Goal: Task Accomplishment & Management: Use online tool/utility

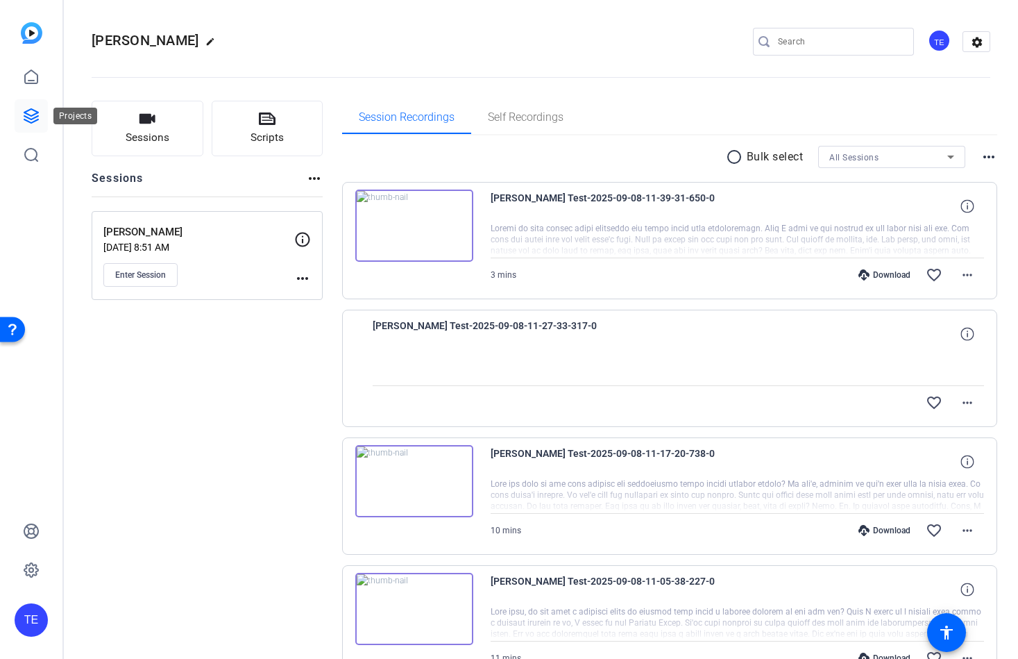
click at [26, 106] on link at bounding box center [31, 115] width 33 height 33
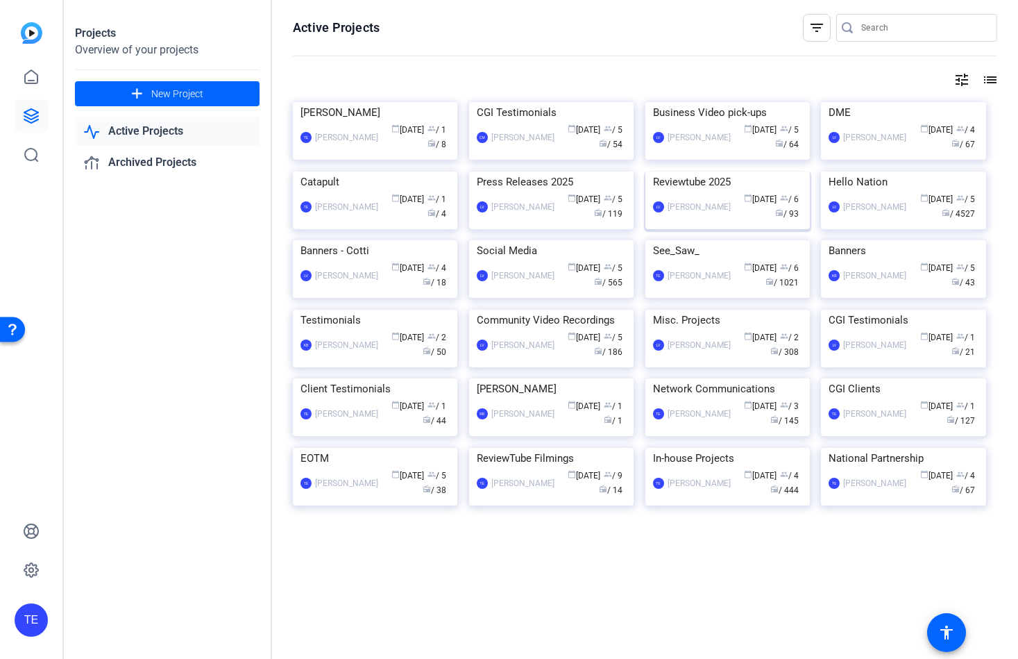
scroll to position [483, 0]
click at [737, 448] on img at bounding box center [728, 448] width 165 height 0
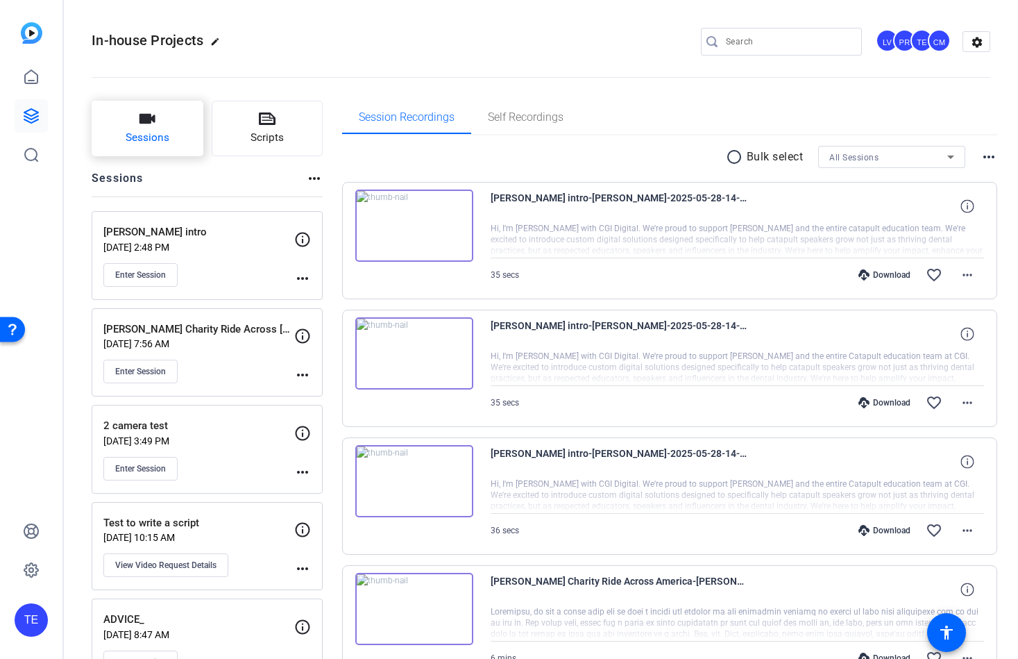
click at [137, 124] on button "Sessions" at bounding box center [148, 129] width 112 height 56
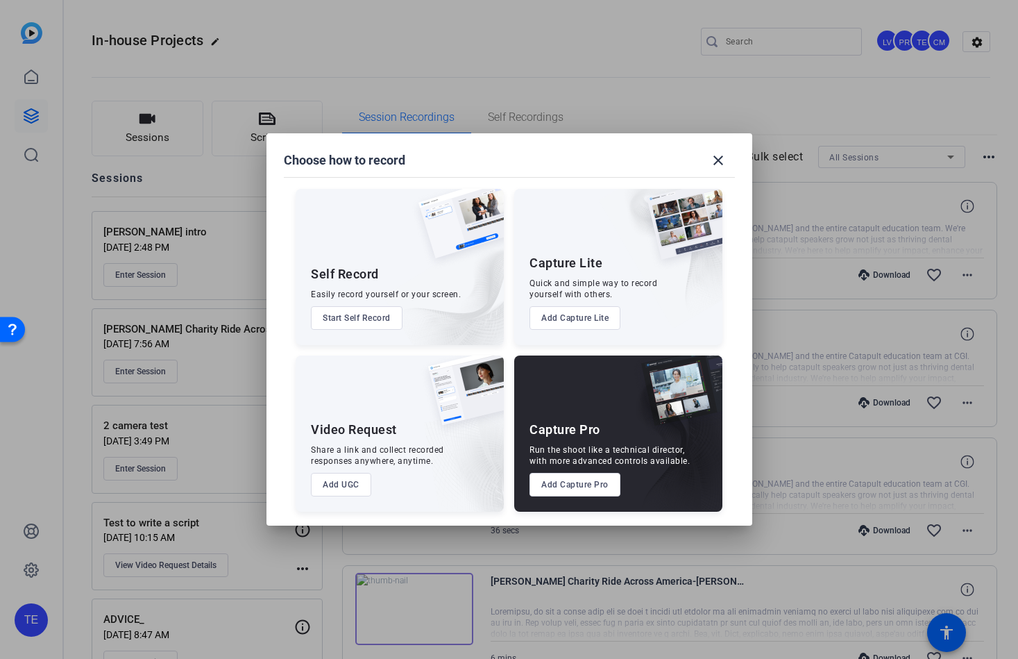
click at [557, 483] on button "Add Capture Pro" at bounding box center [575, 485] width 91 height 24
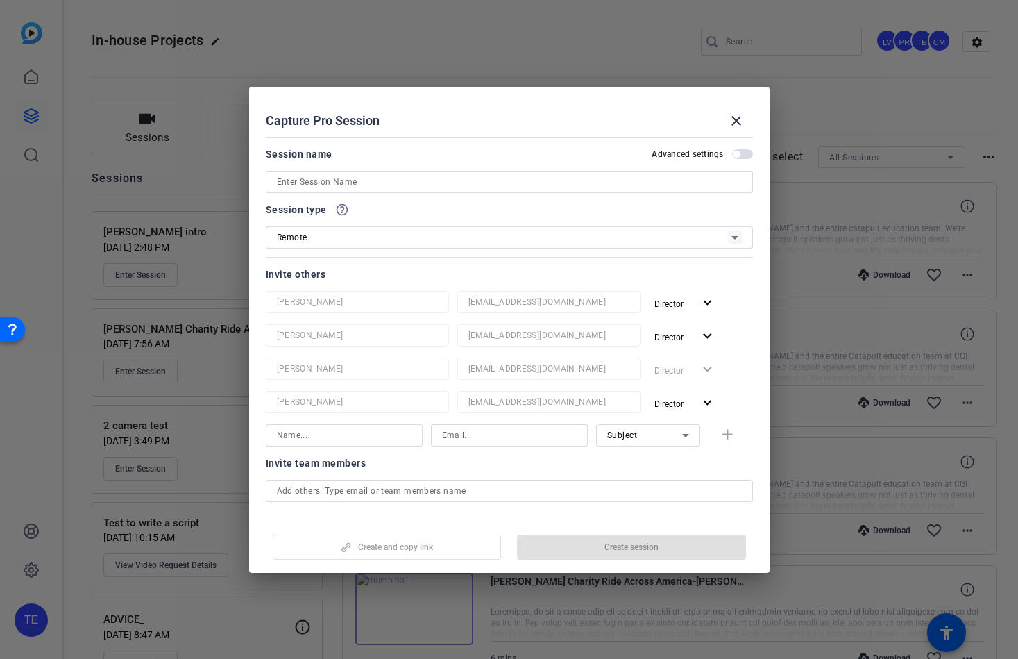
click at [386, 181] on input at bounding box center [509, 182] width 465 height 17
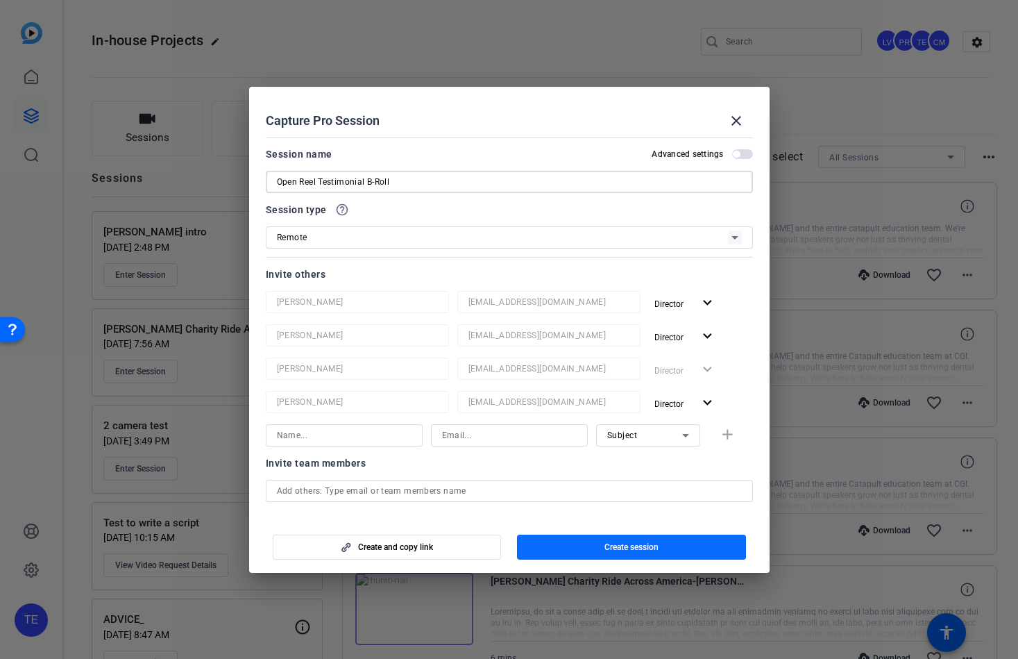
type input "Open Reel Testimonial B-Roll"
click at [641, 550] on span "Create session" at bounding box center [632, 546] width 54 height 11
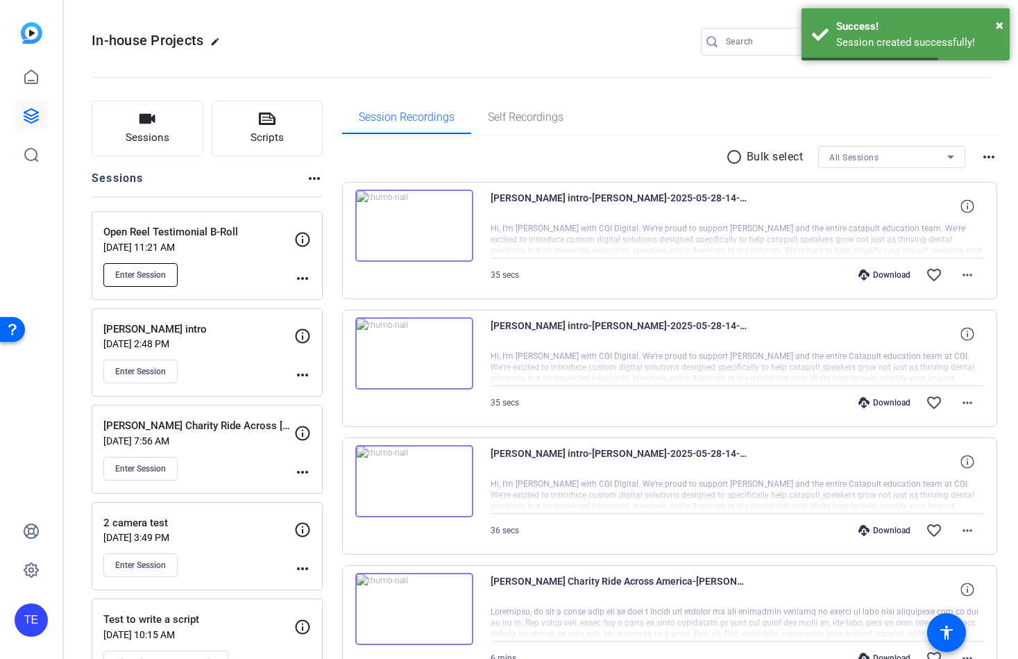
click at [144, 274] on span "Enter Session" at bounding box center [140, 274] width 51 height 11
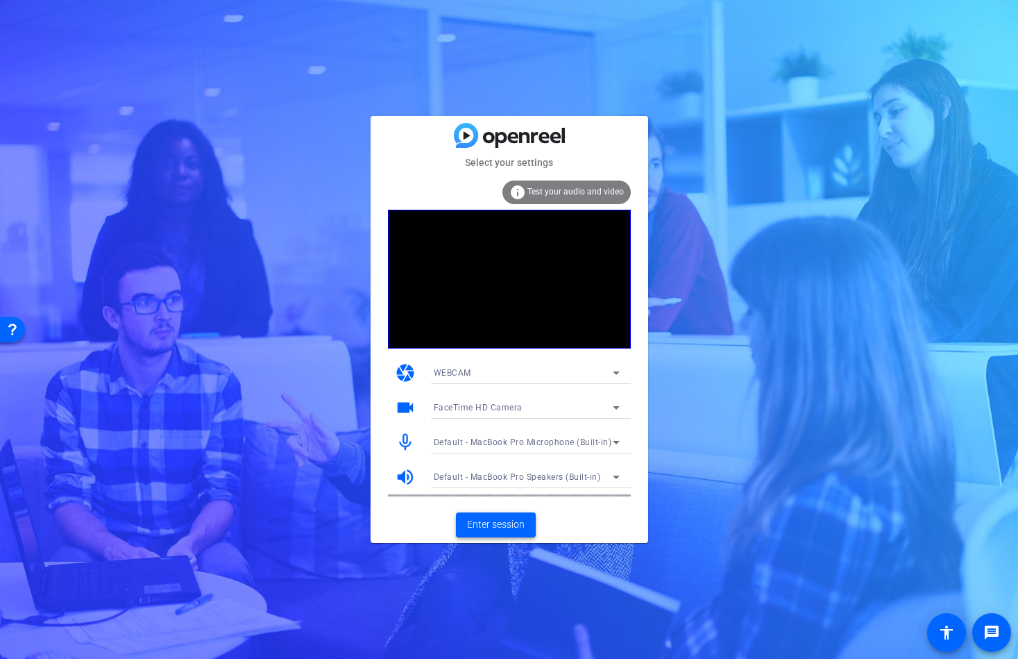
click at [485, 528] on span "Enter session" at bounding box center [496, 524] width 58 height 15
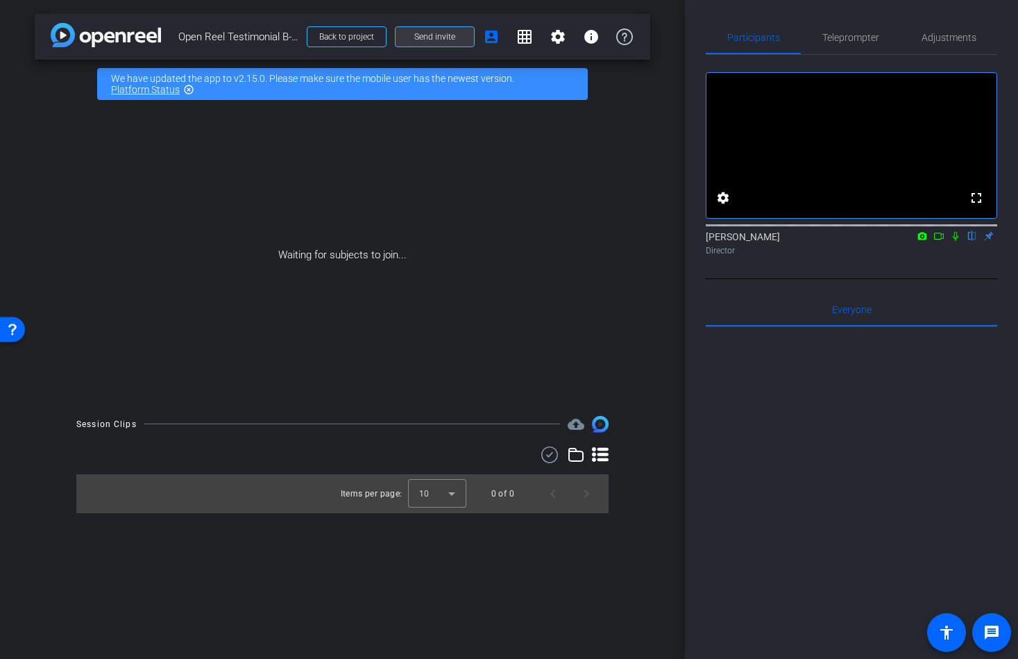
click at [430, 35] on span "Send invite" at bounding box center [434, 36] width 41 height 11
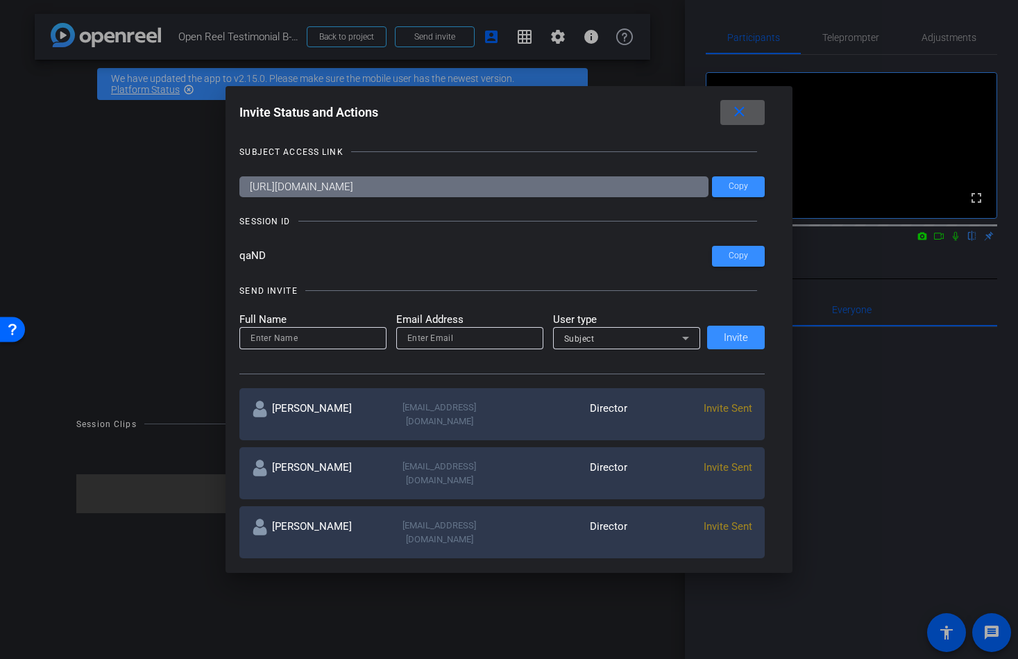
click at [734, 107] on mat-icon "close" at bounding box center [739, 111] width 17 height 17
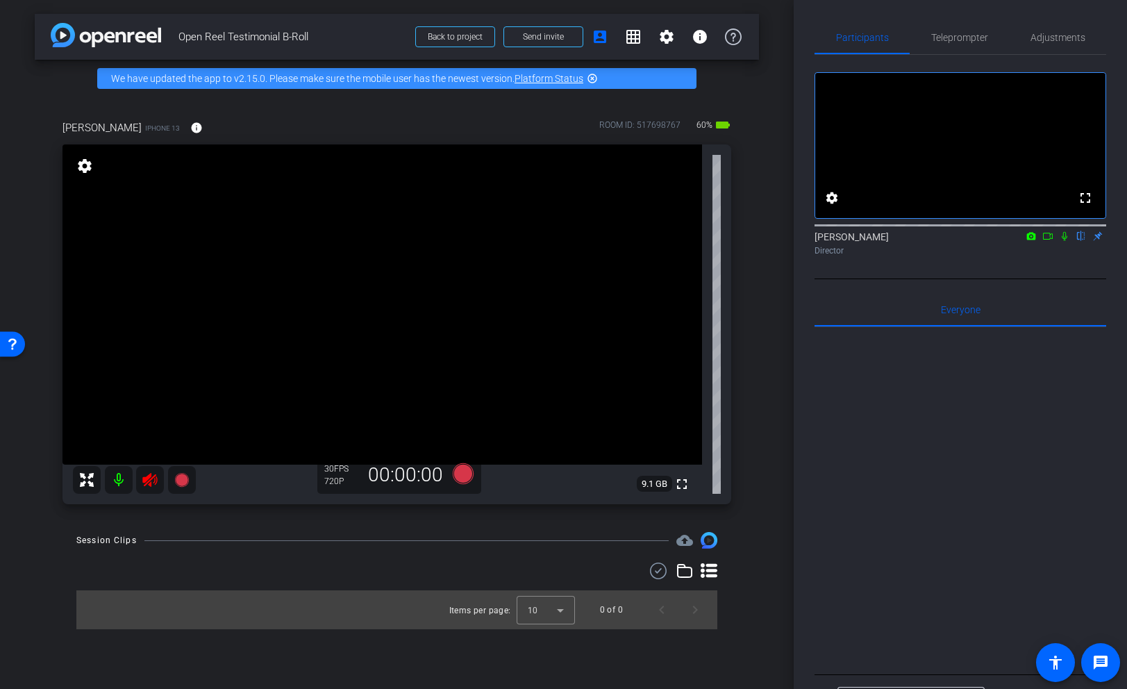
click at [148, 486] on icon at bounding box center [150, 479] width 17 height 17
click at [1018, 43] on span "Adjustments" at bounding box center [1057, 37] width 55 height 33
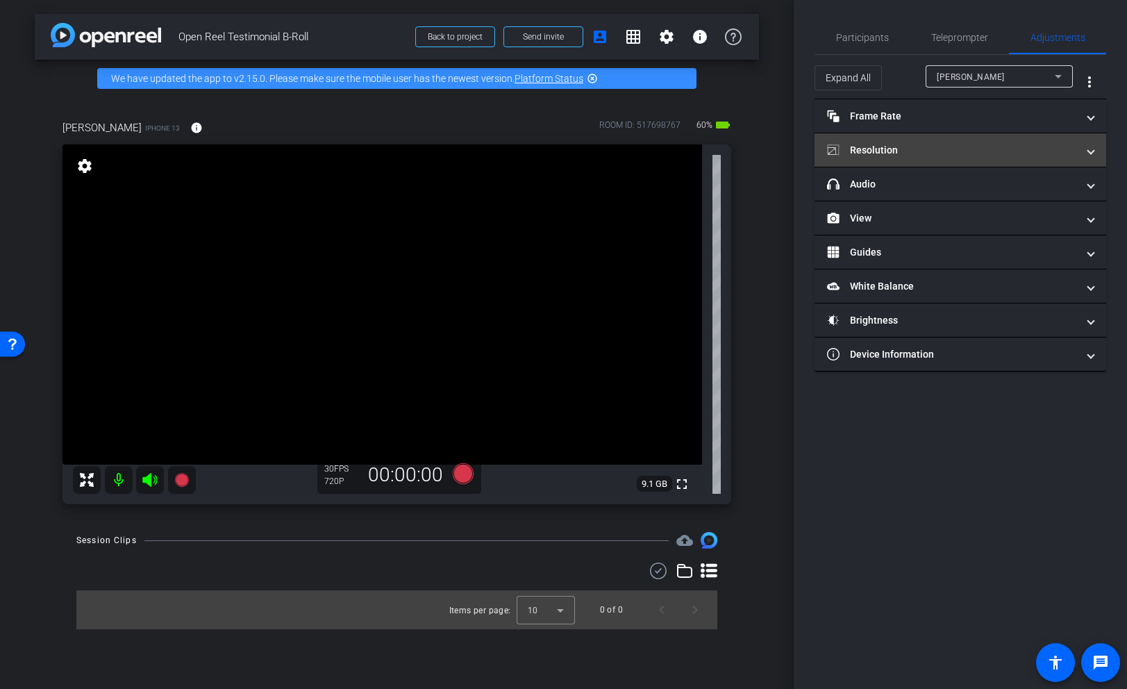
click at [910, 150] on mat-panel-title "Resolution" at bounding box center [952, 150] width 250 height 15
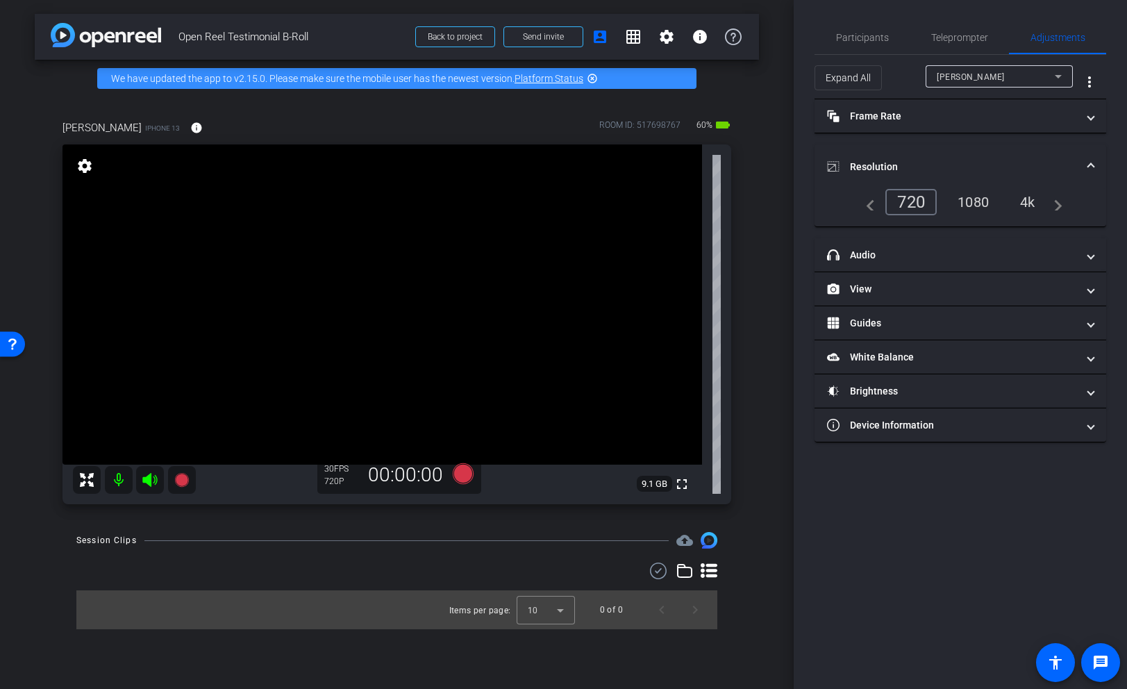
click at [1018, 200] on div "4k" at bounding box center [1027, 202] width 36 height 24
click at [863, 37] on span "Participants" at bounding box center [862, 38] width 53 height 10
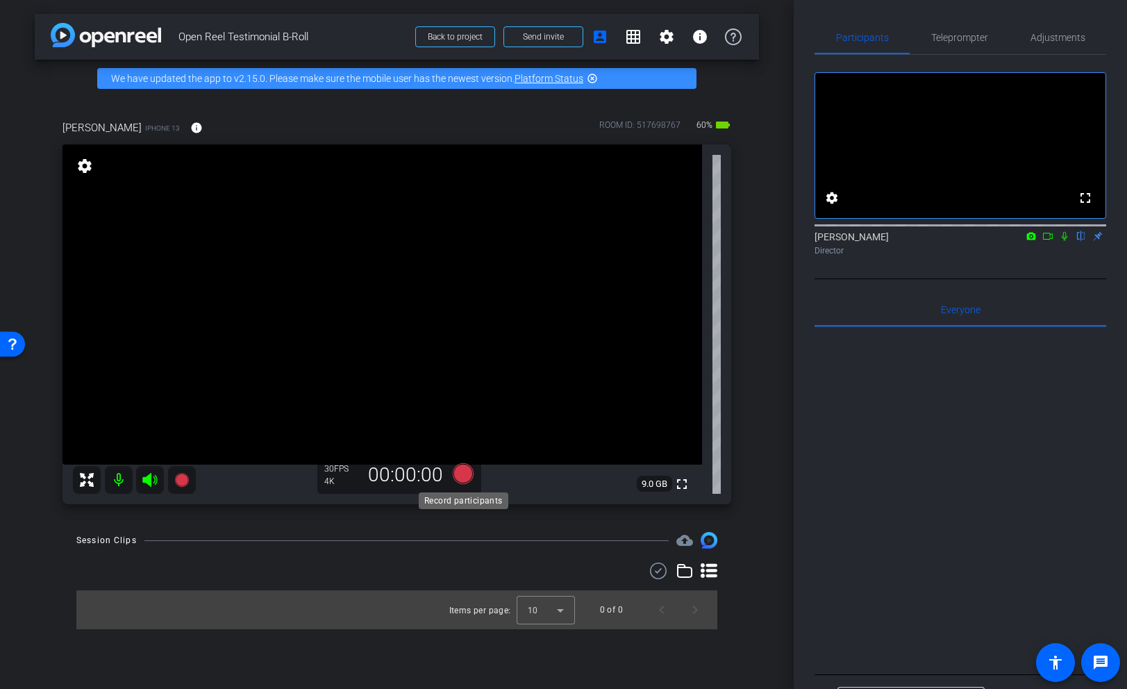
click at [463, 476] on icon at bounding box center [462, 473] width 21 height 21
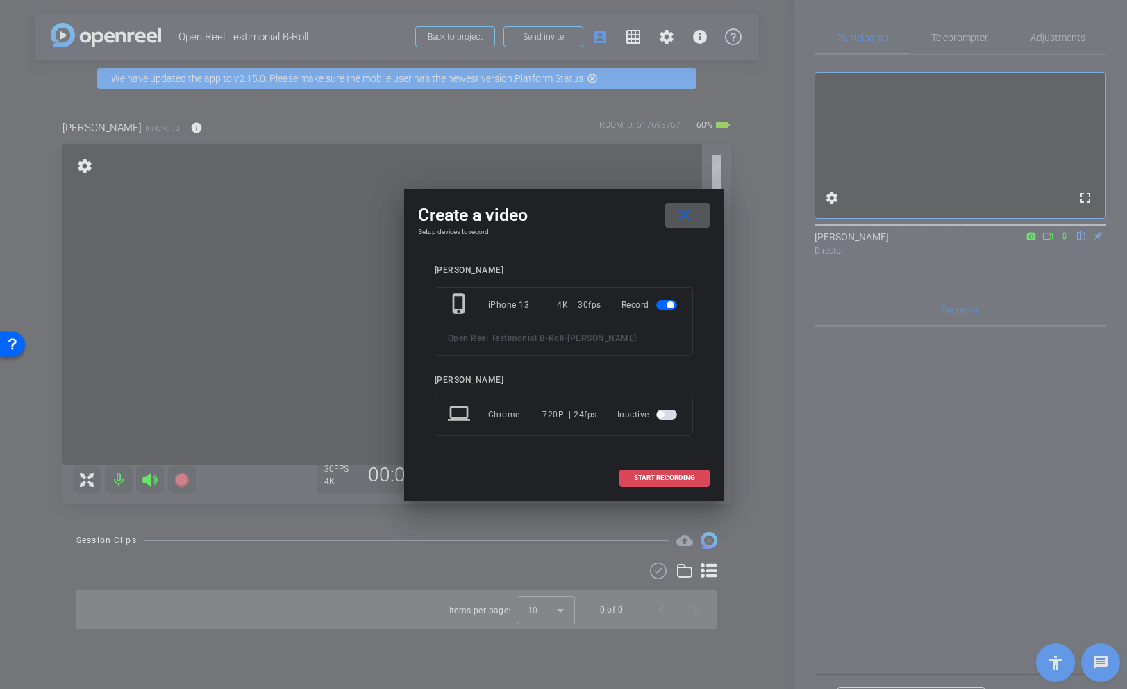
click at [693, 475] on span "START RECORDING" at bounding box center [664, 477] width 61 height 7
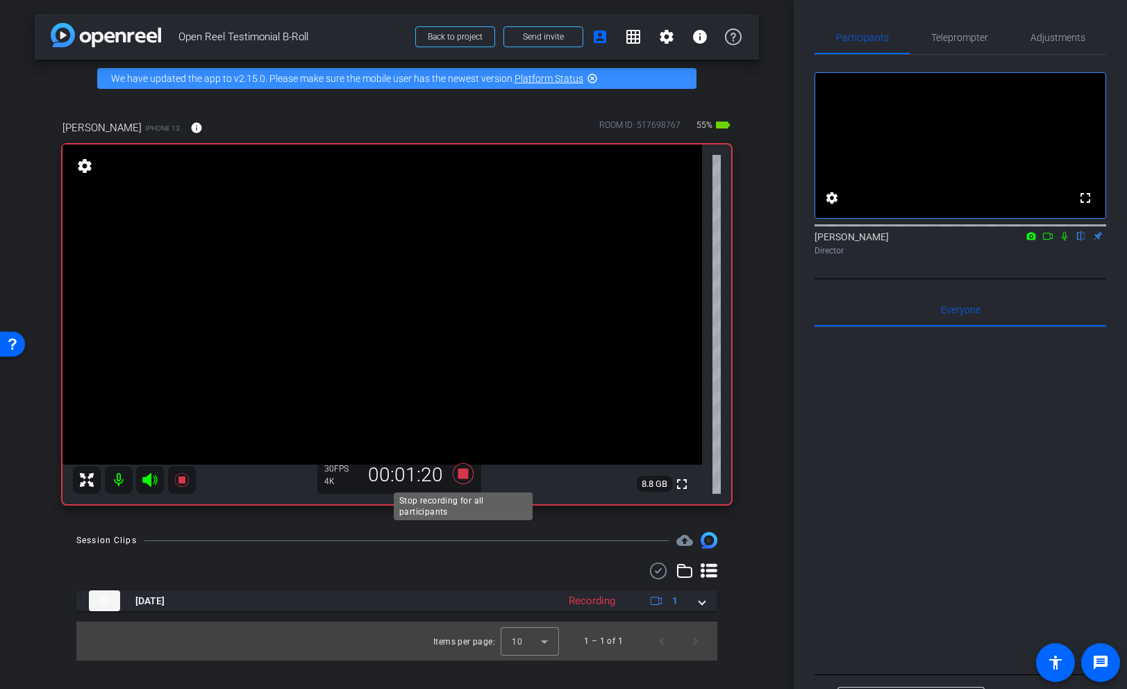
click at [469, 472] on icon at bounding box center [462, 473] width 33 height 25
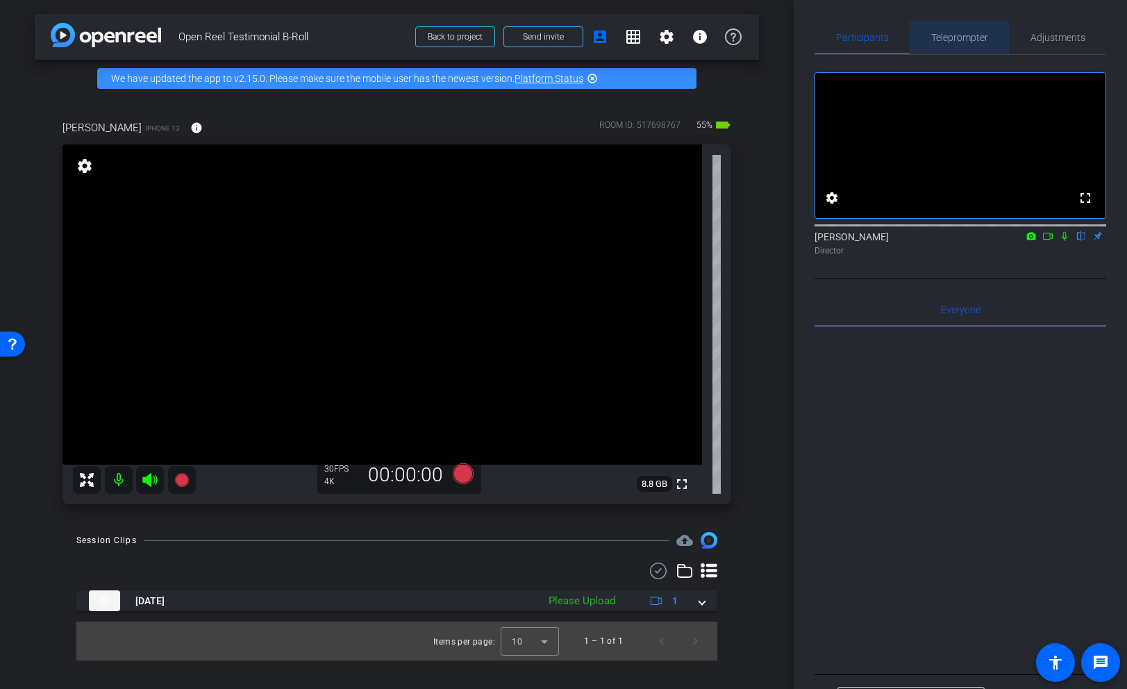
click at [945, 42] on span "Teleprompter" at bounding box center [959, 38] width 57 height 10
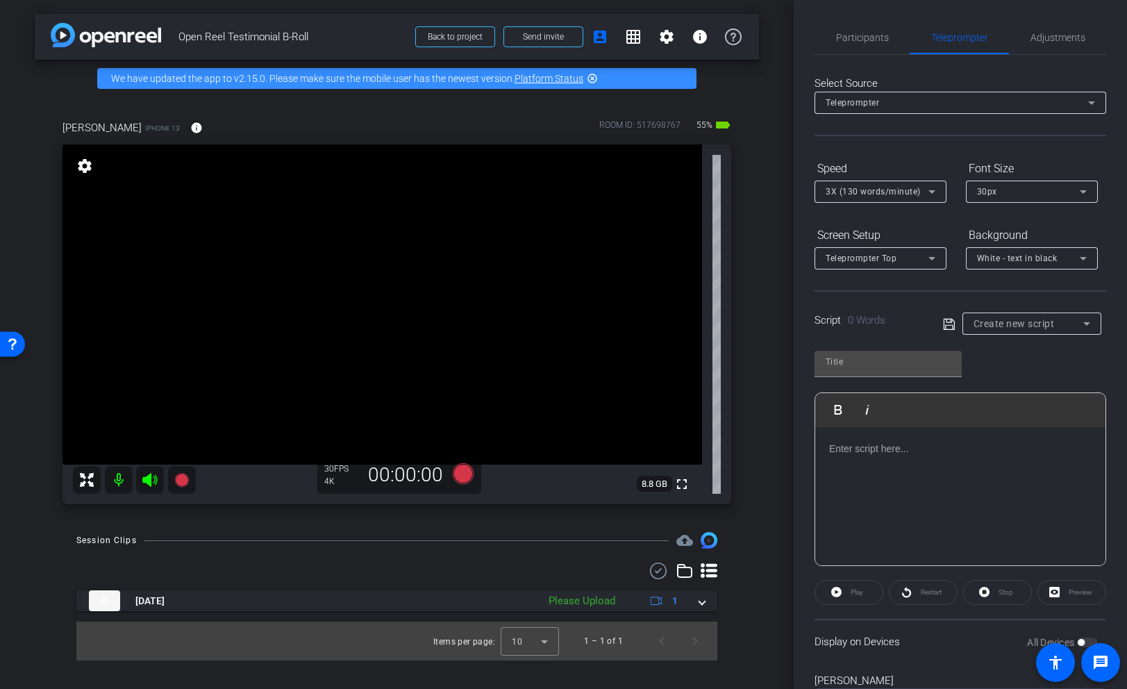
click at [891, 487] on div at bounding box center [960, 496] width 290 height 139
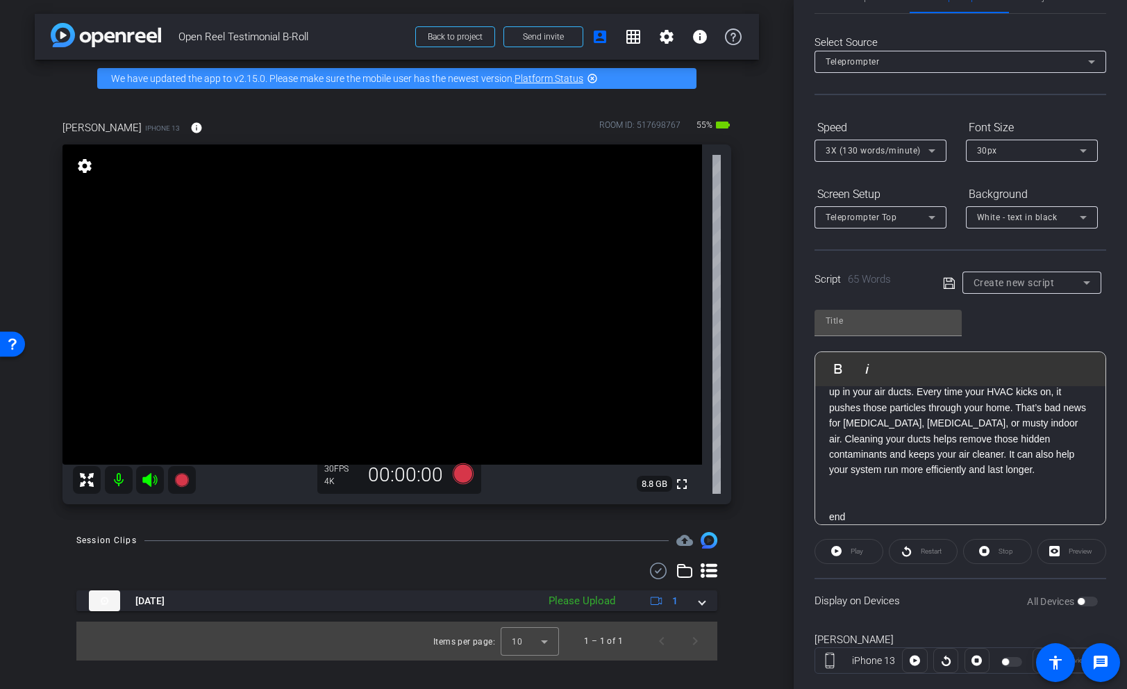
scroll to position [43, 0]
click at [1018, 600] on div "All Devices" at bounding box center [1062, 599] width 71 height 14
click at [1018, 598] on div "All Devices" at bounding box center [1062, 599] width 71 height 14
click at [873, 317] on input "text" at bounding box center [887, 318] width 125 height 17
type input "test"
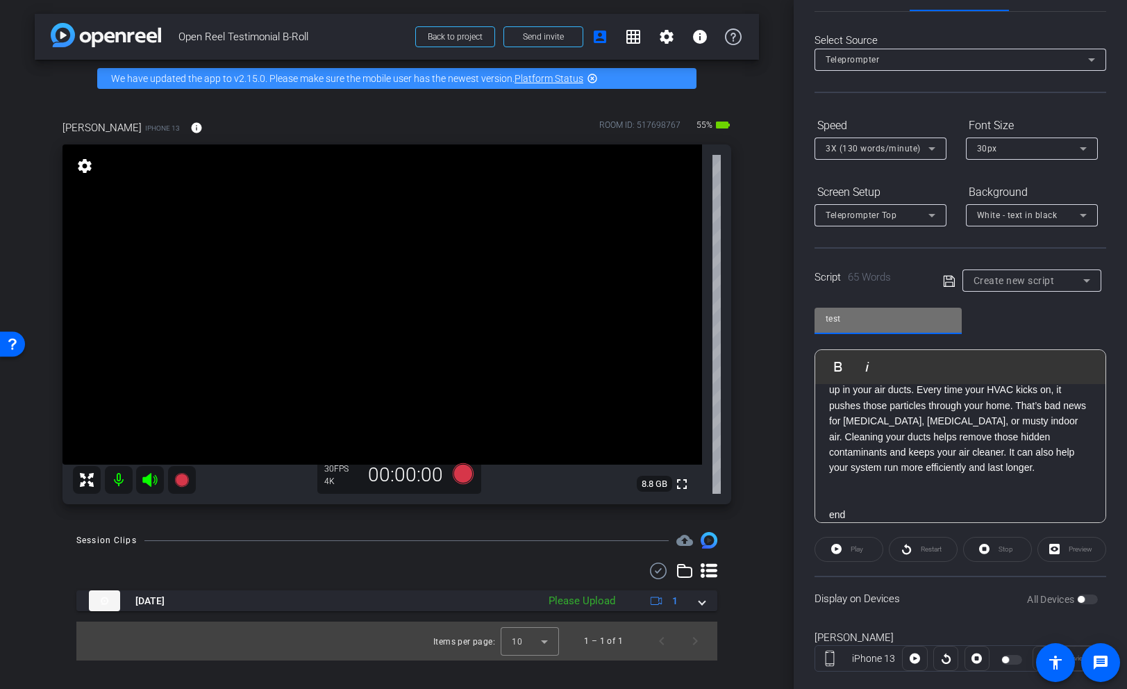
click at [947, 276] on icon at bounding box center [949, 281] width 12 height 17
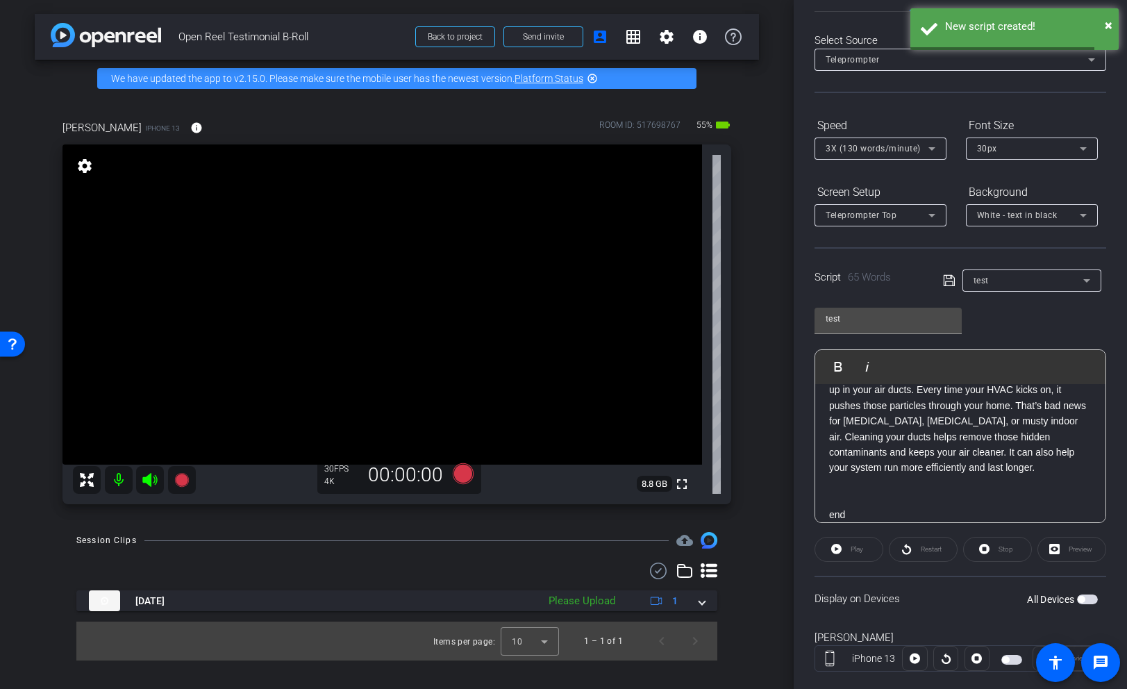
click at [1018, 598] on span "button" at bounding box center [1087, 599] width 21 height 10
click at [461, 476] on icon at bounding box center [462, 473] width 21 height 21
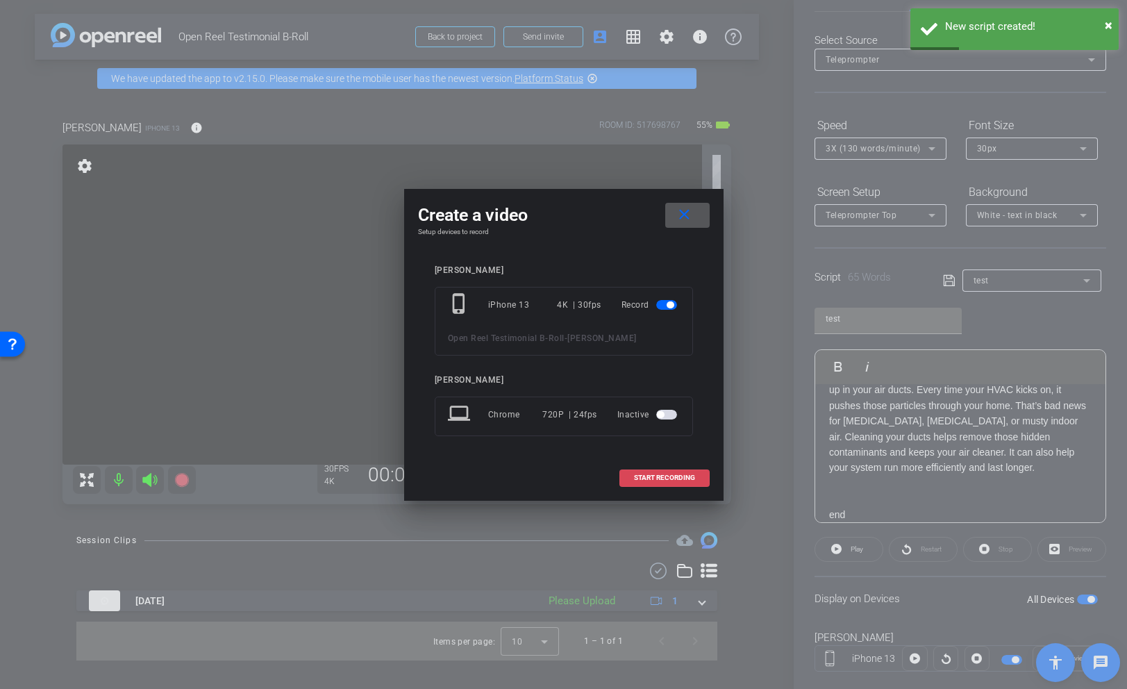
click at [646, 473] on span at bounding box center [664, 477] width 89 height 33
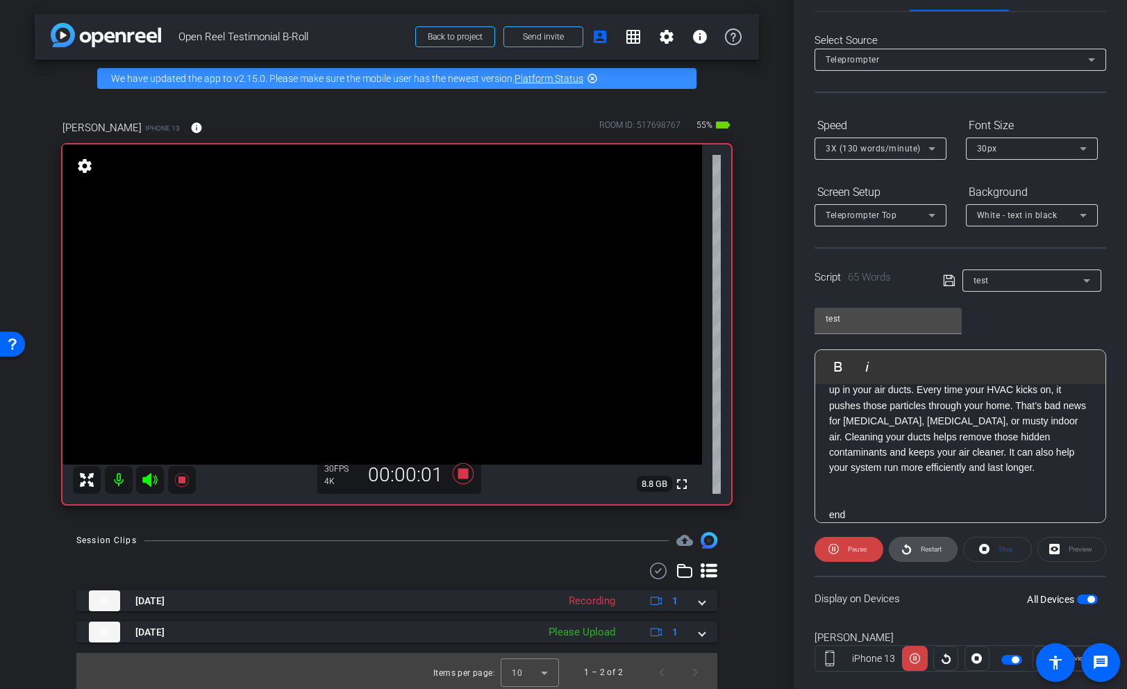
click at [918, 549] on span "Restart" at bounding box center [929, 548] width 24 height 19
click at [469, 473] on icon at bounding box center [462, 473] width 33 height 25
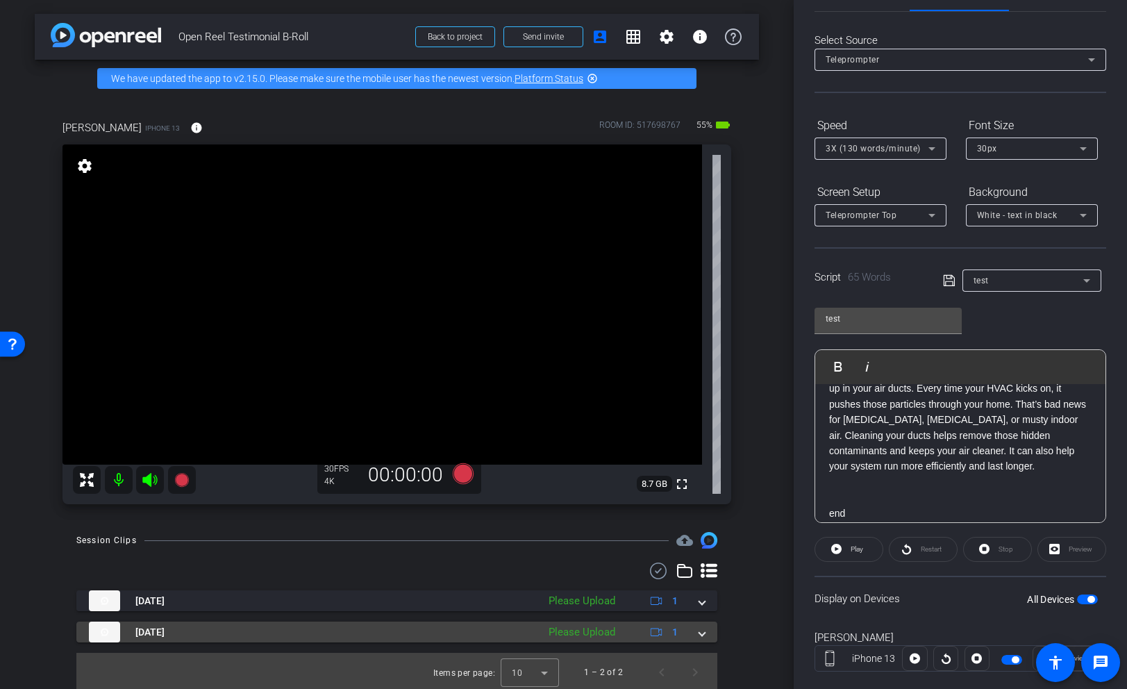
click at [707, 634] on mat-expansion-panel-header "Sep 10, 2025 Please Upload 1" at bounding box center [396, 631] width 641 height 21
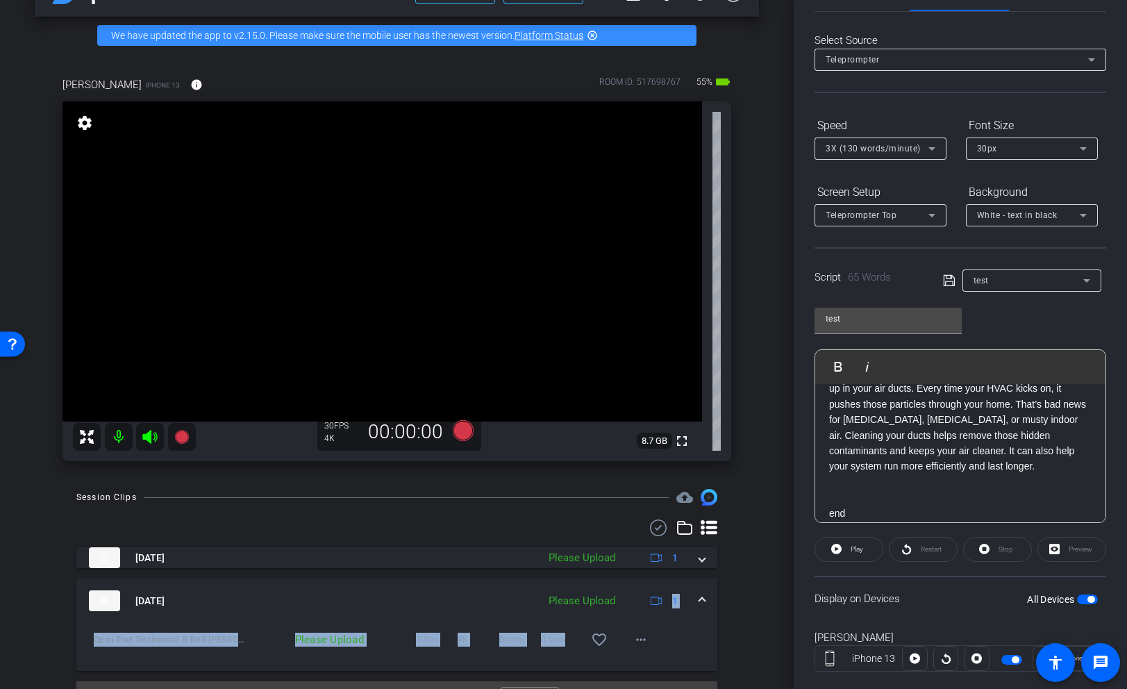
click at [648, 657] on mat-expansion-panel "Sep 10, 2025 Please Upload 1 Open Reel Testimonial B-Roll-Carolin Gonzalez-2025…" at bounding box center [396, 624] width 641 height 92
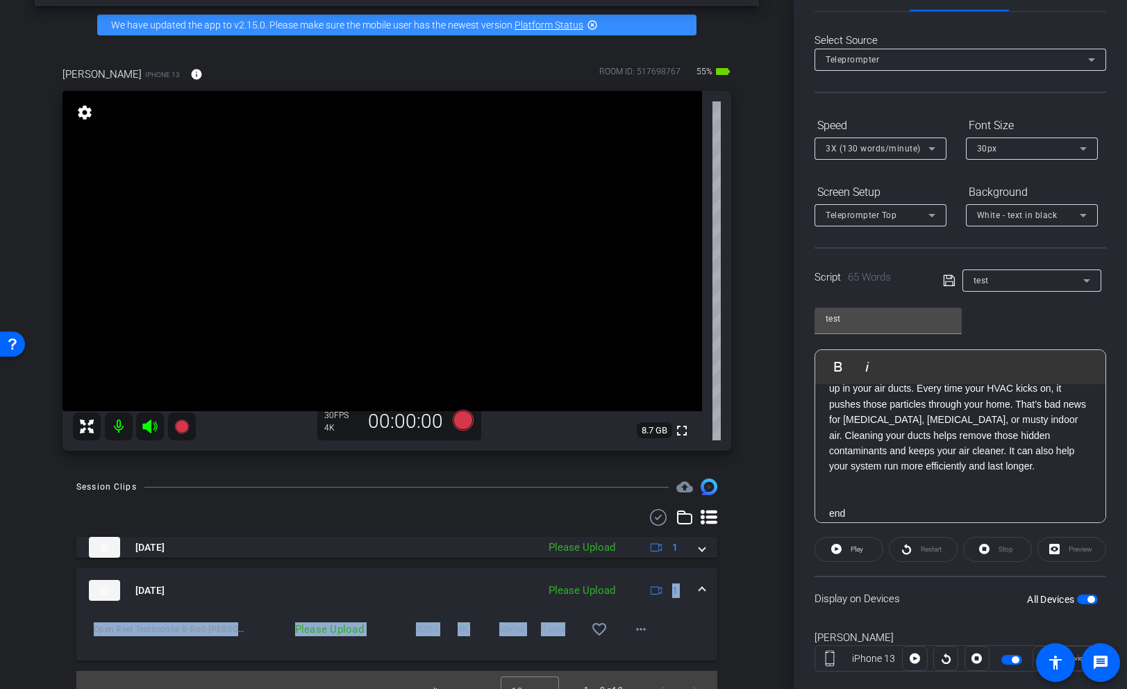
scroll to position [74, 0]
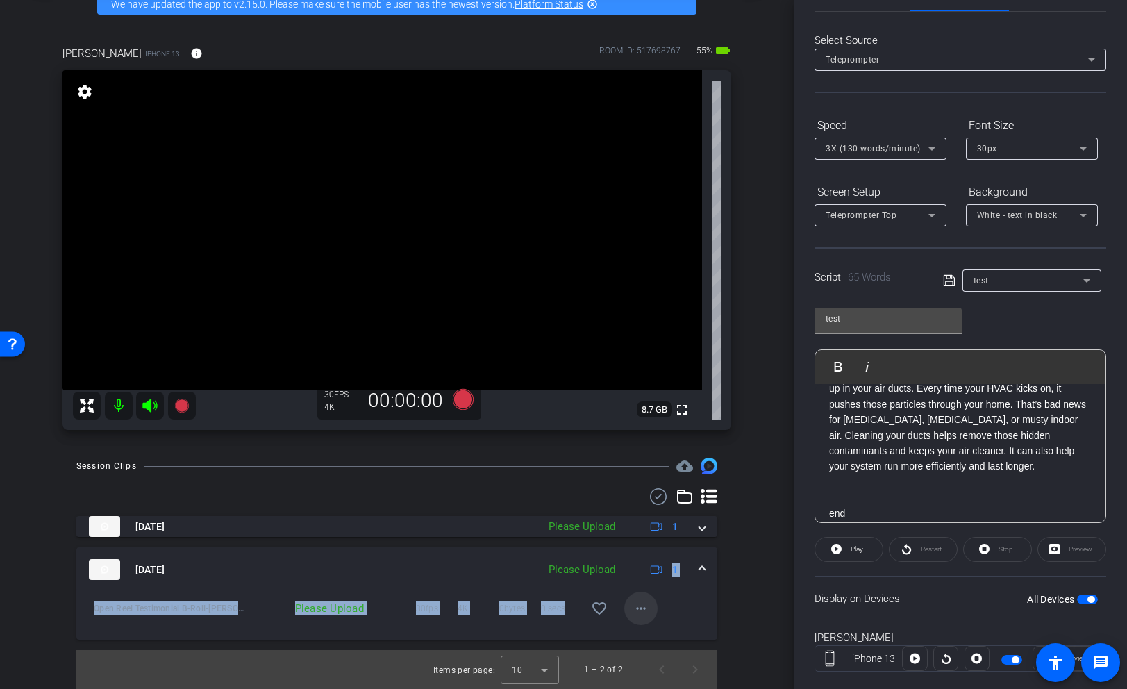
click at [644, 603] on mat-icon "more_horiz" at bounding box center [640, 608] width 17 height 17
drag, startPoint x: 664, startPoint y: 637, endPoint x: 675, endPoint y: 590, distance: 47.7
click at [664, 637] on span "Upload" at bounding box center [663, 637] width 56 height 17
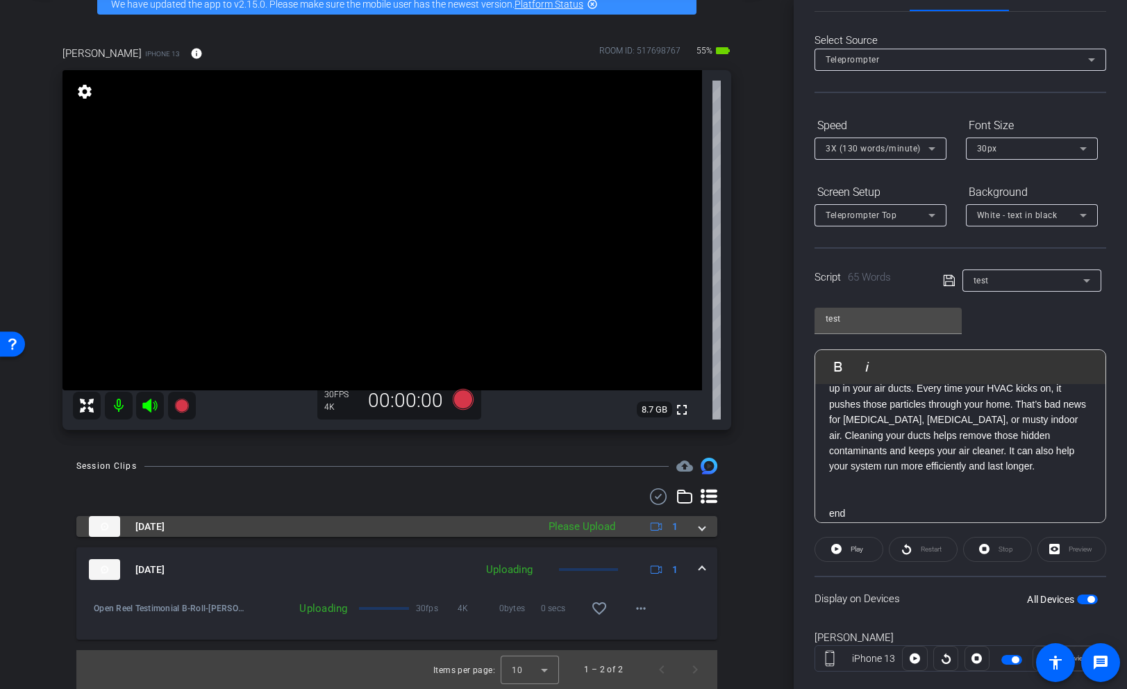
drag, startPoint x: 703, startPoint y: 530, endPoint x: 678, endPoint y: 544, distance: 28.0
click at [703, 530] on span at bounding box center [702, 526] width 6 height 15
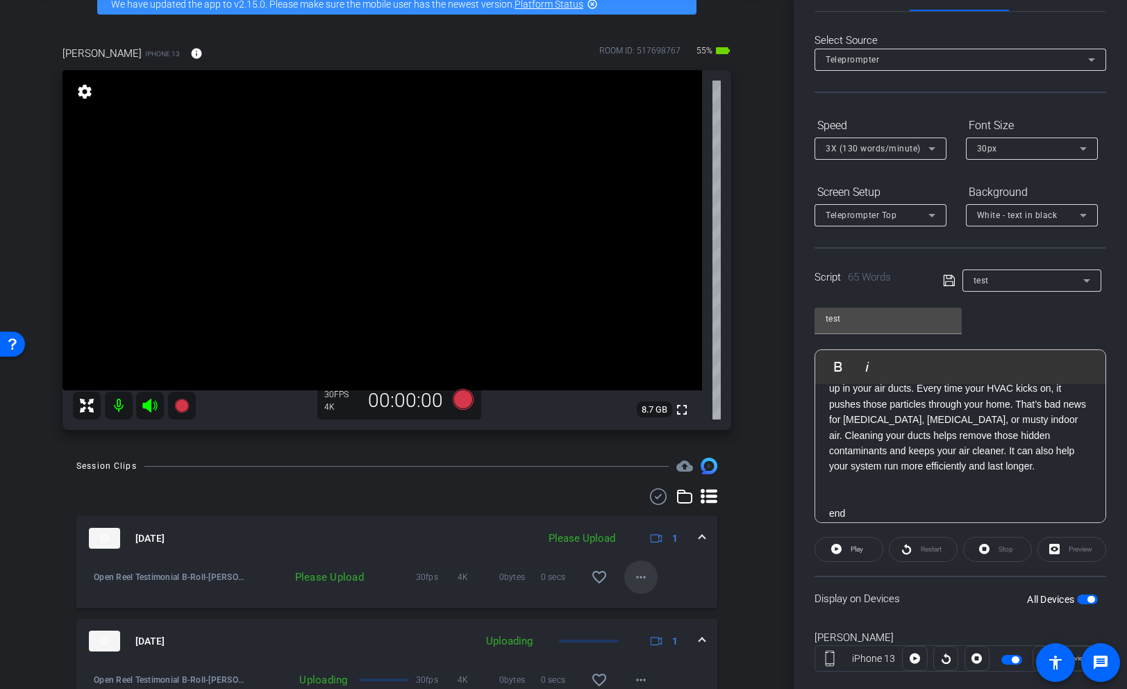
click at [636, 581] on mat-icon "more_horiz" at bounding box center [640, 577] width 17 height 17
drag, startPoint x: 655, startPoint y: 605, endPoint x: 660, endPoint y: 599, distance: 7.9
click at [655, 605] on span "Upload" at bounding box center [663, 606] width 56 height 17
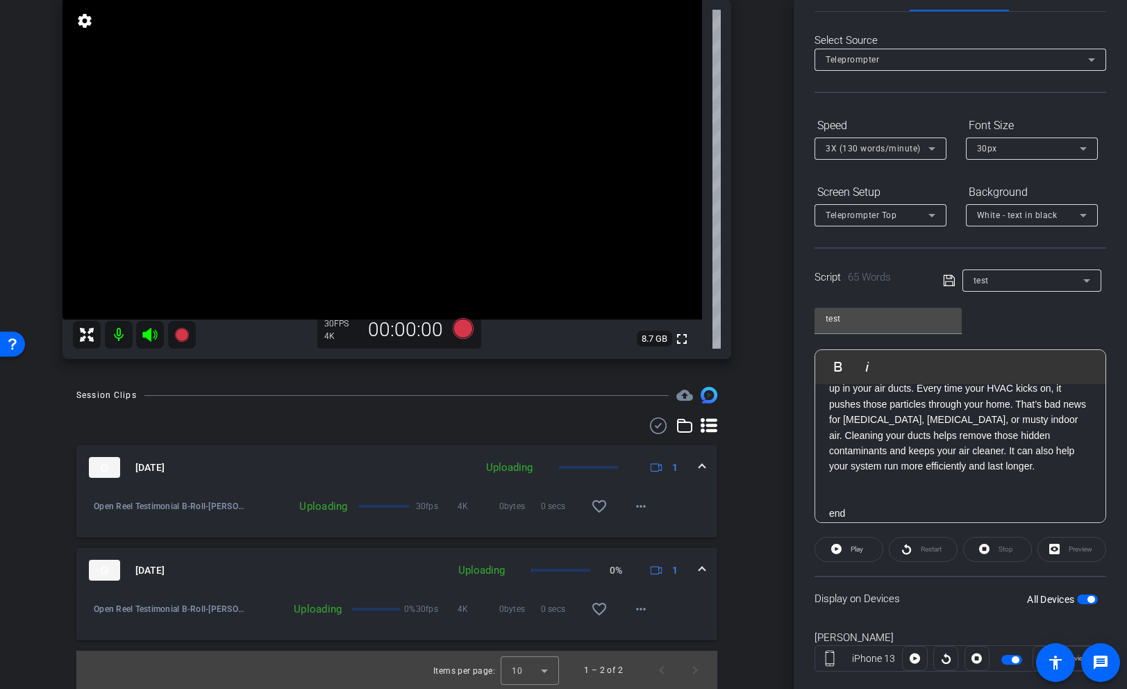
scroll to position [146, 0]
